Goal: Transaction & Acquisition: Purchase product/service

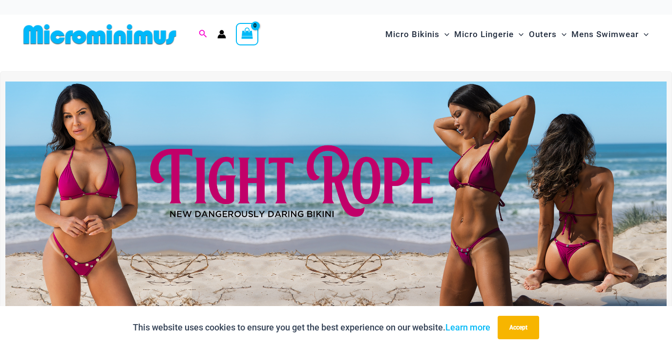
click at [204, 33] on icon "Search icon link" at bounding box center [203, 34] width 8 height 9
click at [247, 38] on input "Search for: Search" at bounding box center [265, 34] width 115 height 29
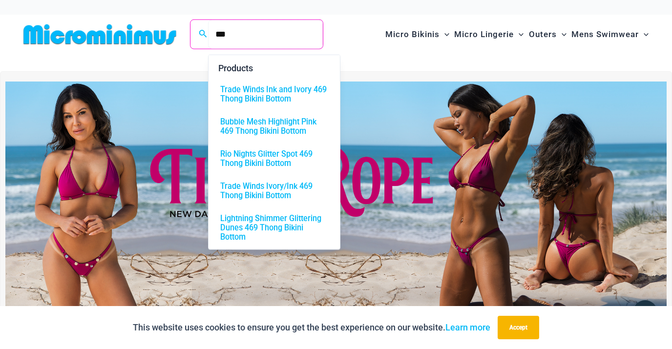
type input "***"
click button "Search" at bounding box center [0, 0] width 0 height 0
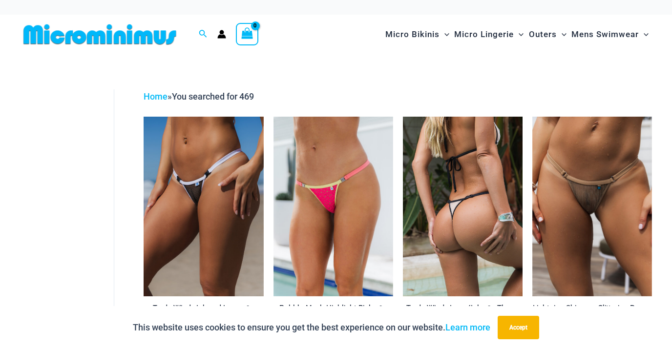
click at [443, 214] on img at bounding box center [463, 207] width 120 height 180
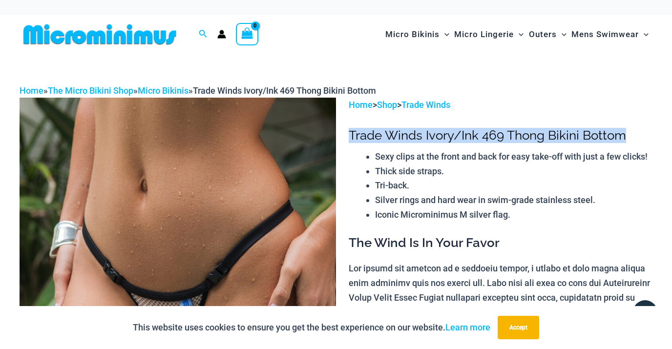
drag, startPoint x: 628, startPoint y: 136, endPoint x: 349, endPoint y: 138, distance: 278.5
click at [349, 138] on h1 "Trade Winds Ivory/Ink 469 Thong Bikini Bottom" at bounding box center [501, 135] width 304 height 15
copy h1 "Trade Winds Ivory/Ink 469 Thong Bikini Bottom"
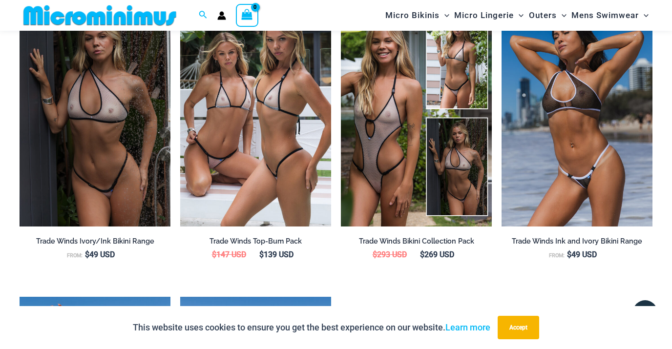
scroll to position [1139, 0]
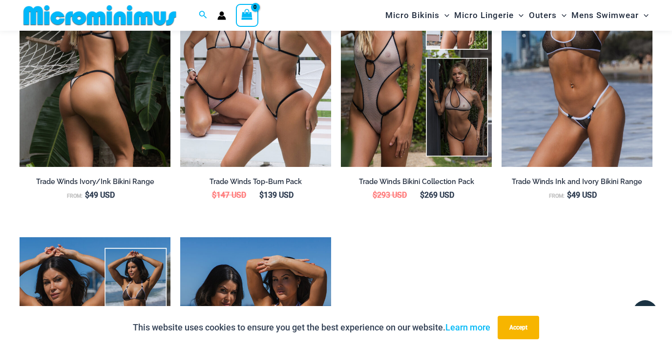
click at [132, 97] on img at bounding box center [95, 53] width 151 height 227
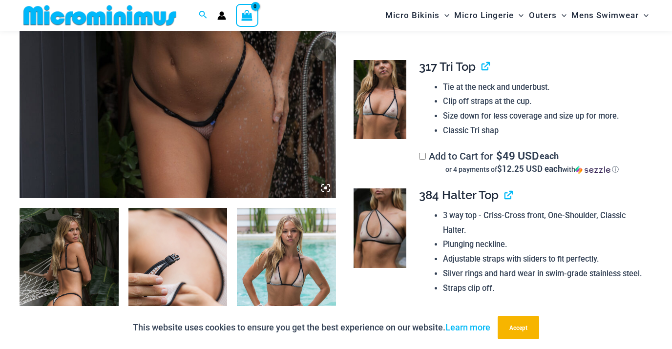
scroll to position [317, 0]
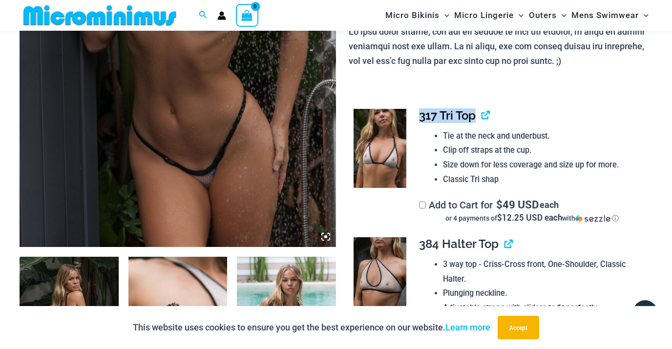
drag, startPoint x: 478, startPoint y: 117, endPoint x: 419, endPoint y: 118, distance: 58.6
click at [419, 118] on td "**********" at bounding box center [530, 165] width 243 height 129
copy span "317 Tri Top"
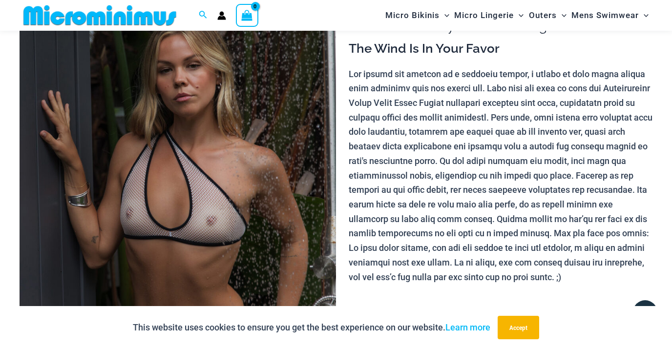
scroll to position [0, 0]
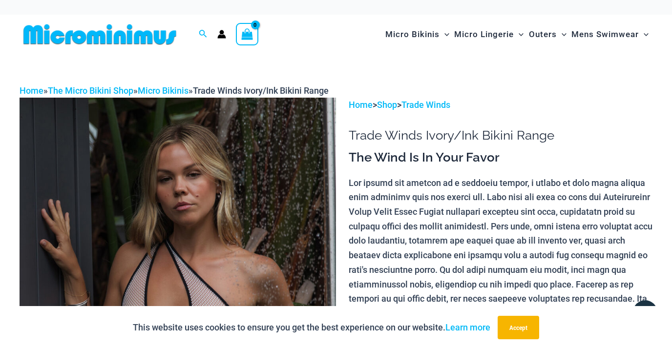
click at [127, 35] on img at bounding box center [100, 34] width 161 height 22
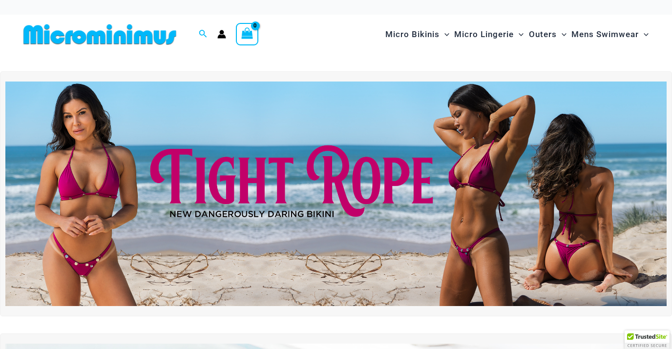
click at [134, 30] on img at bounding box center [100, 34] width 161 height 22
